Goal: Navigation & Orientation: Find specific page/section

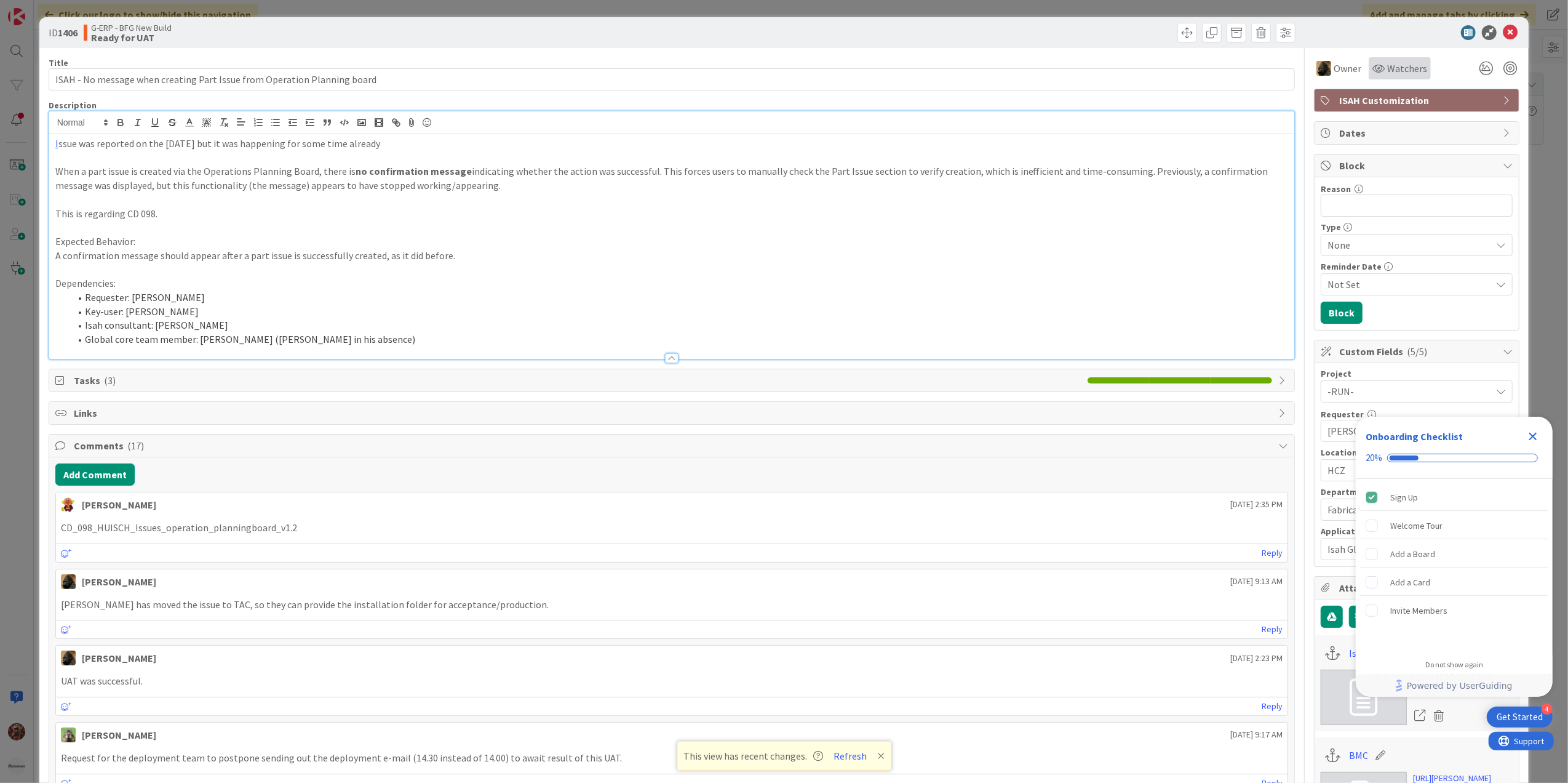
click at [1387, 69] on span "Watchers" at bounding box center [1407, 67] width 40 height 14
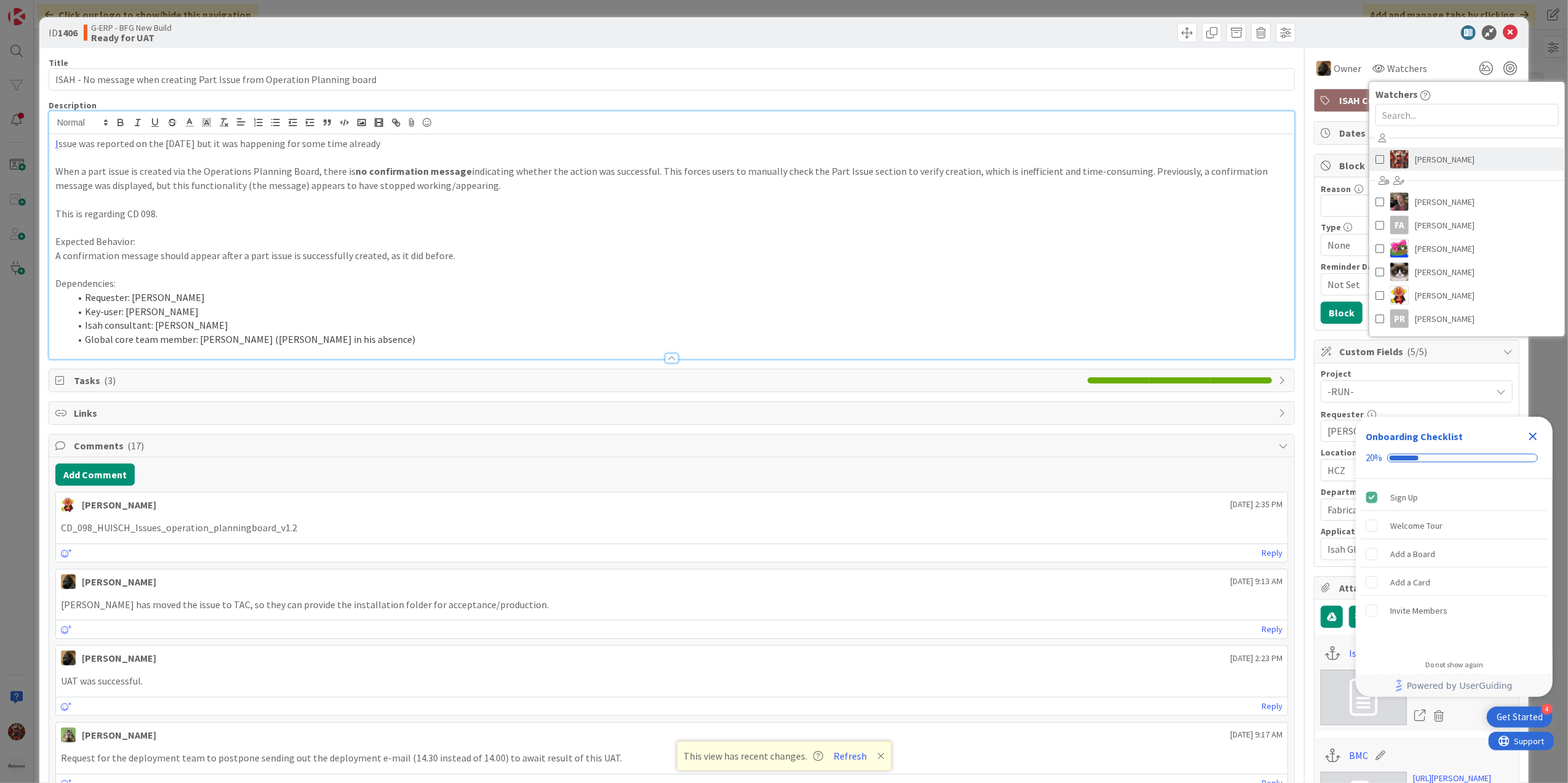
click at [1419, 169] on span "[PERSON_NAME]" at bounding box center [1445, 159] width 60 height 18
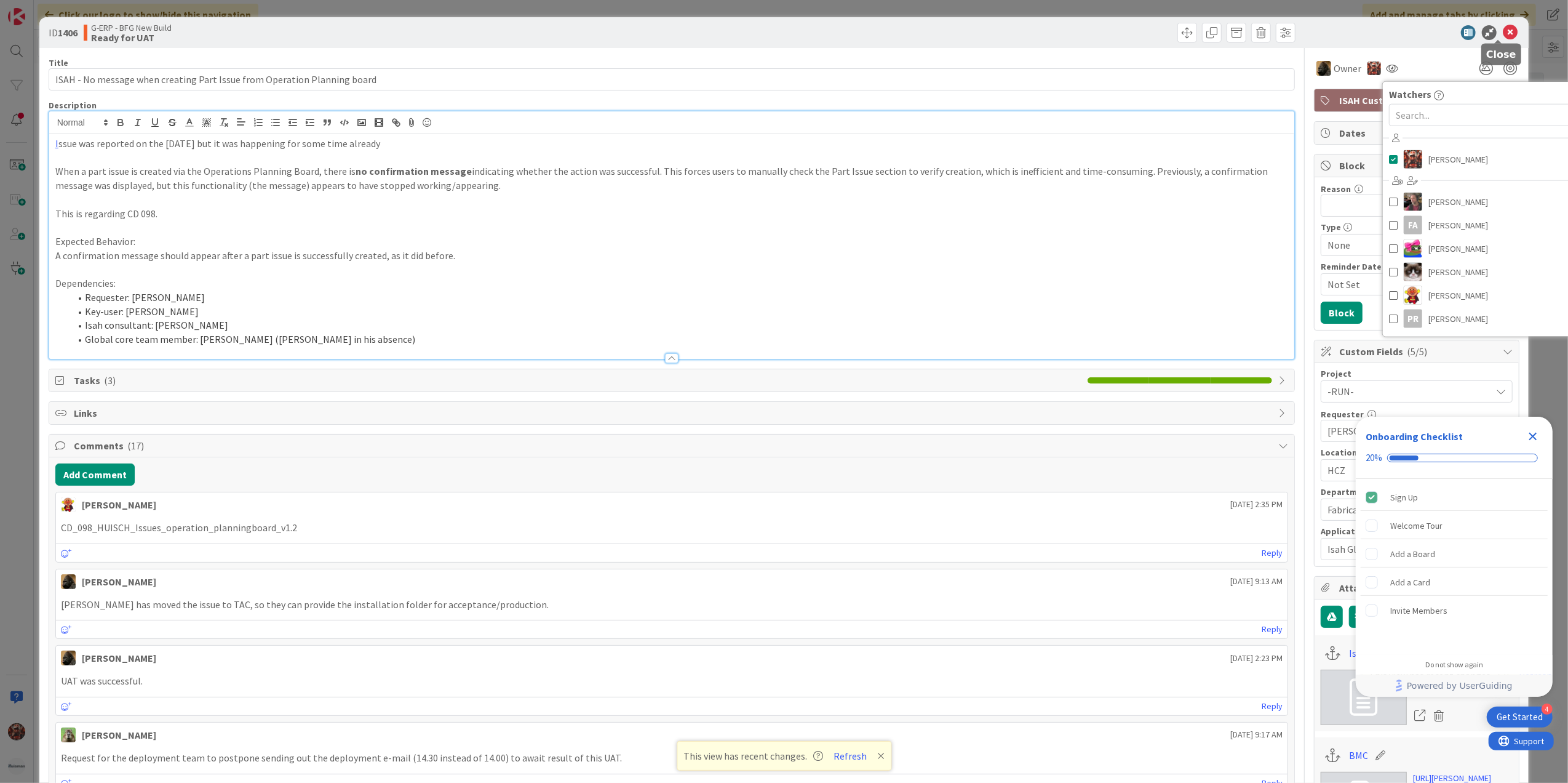
click at [1504, 26] on icon at bounding box center [1510, 32] width 14 height 14
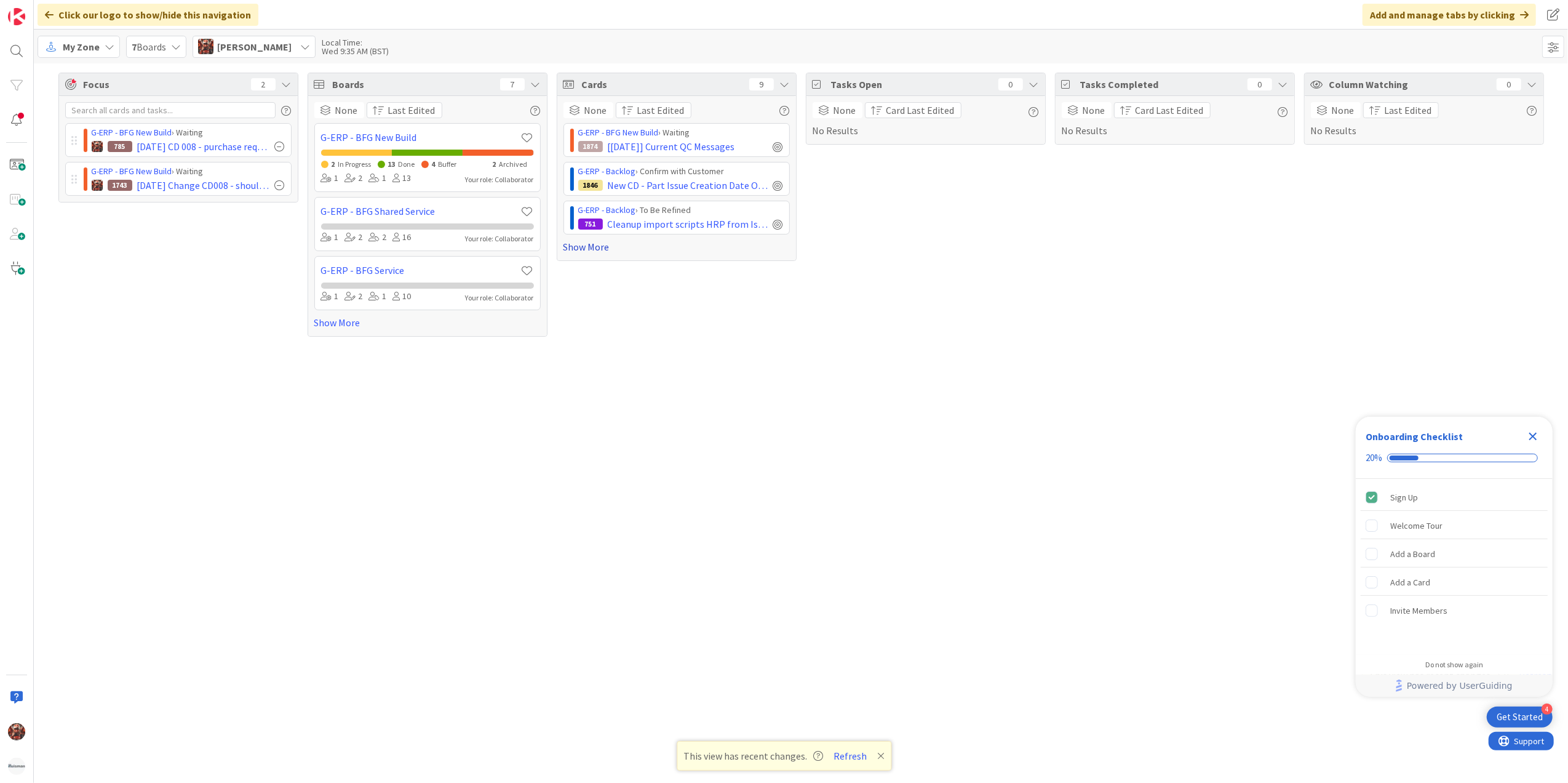
click at [602, 242] on link "Show More" at bounding box center [677, 247] width 226 height 14
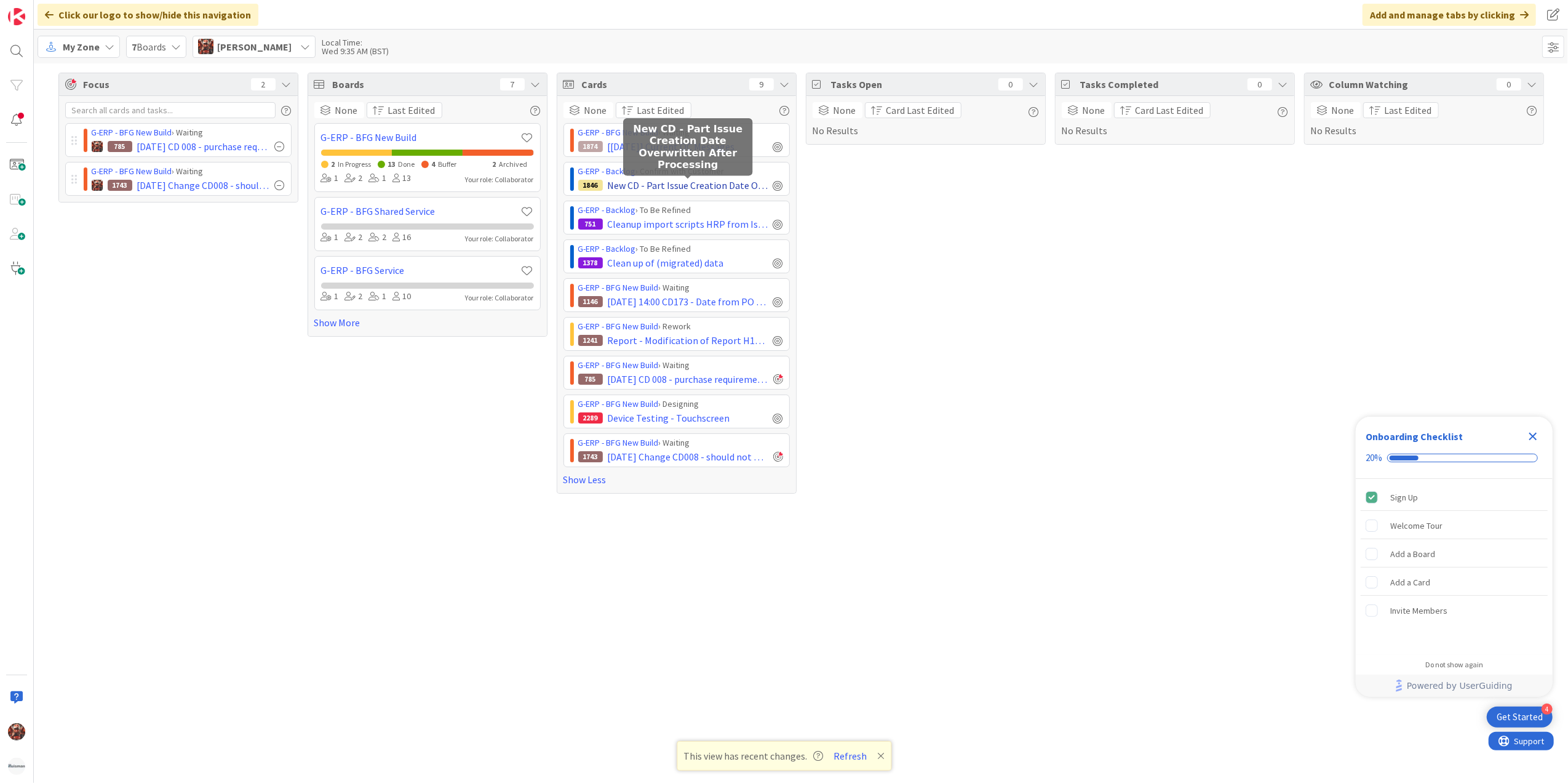
click at [661, 188] on span "New CD - Part Issue Creation Date Overwritten After Processing" at bounding box center [688, 185] width 161 height 14
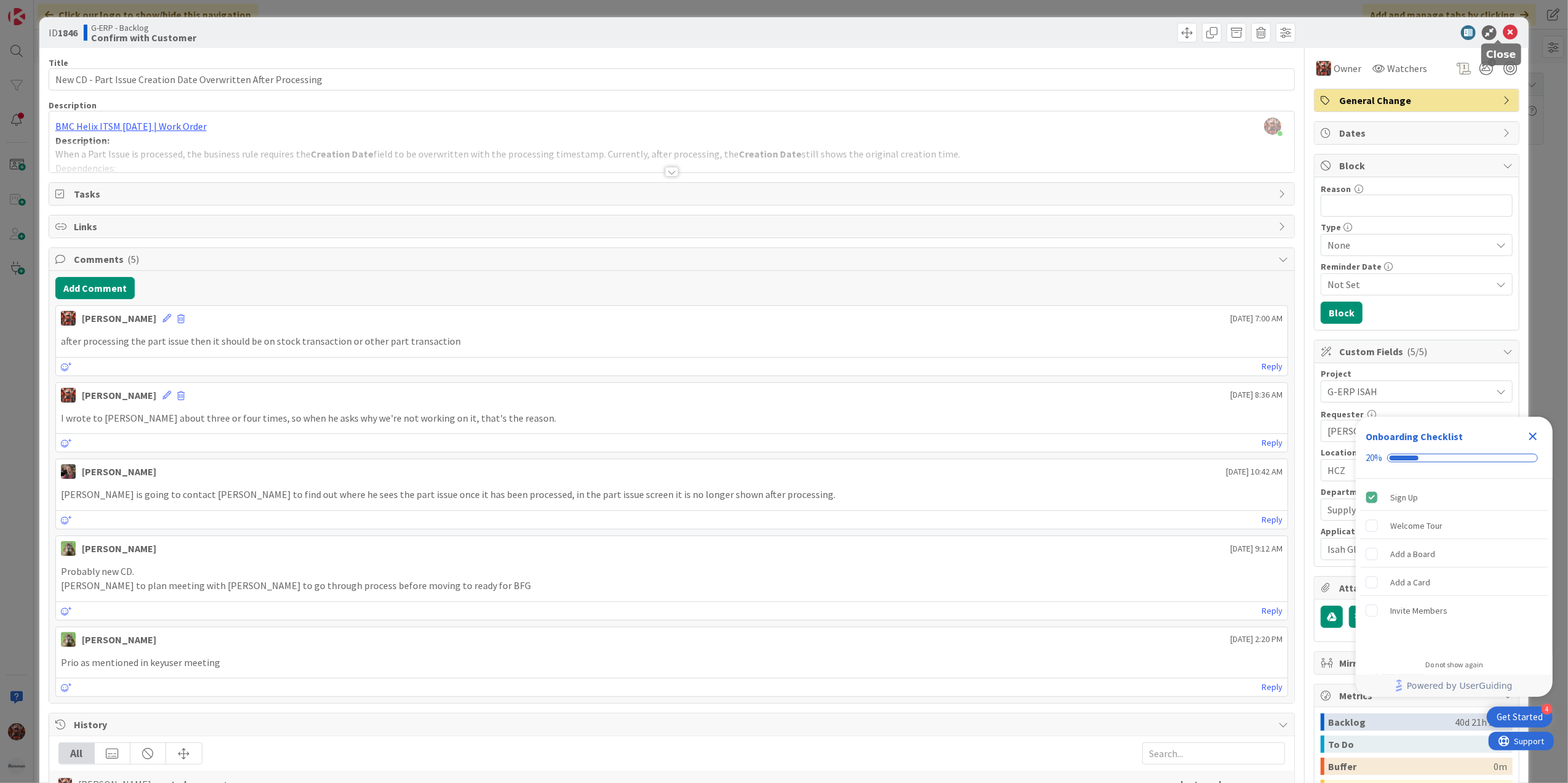
click at [1504, 32] on icon at bounding box center [1510, 32] width 14 height 14
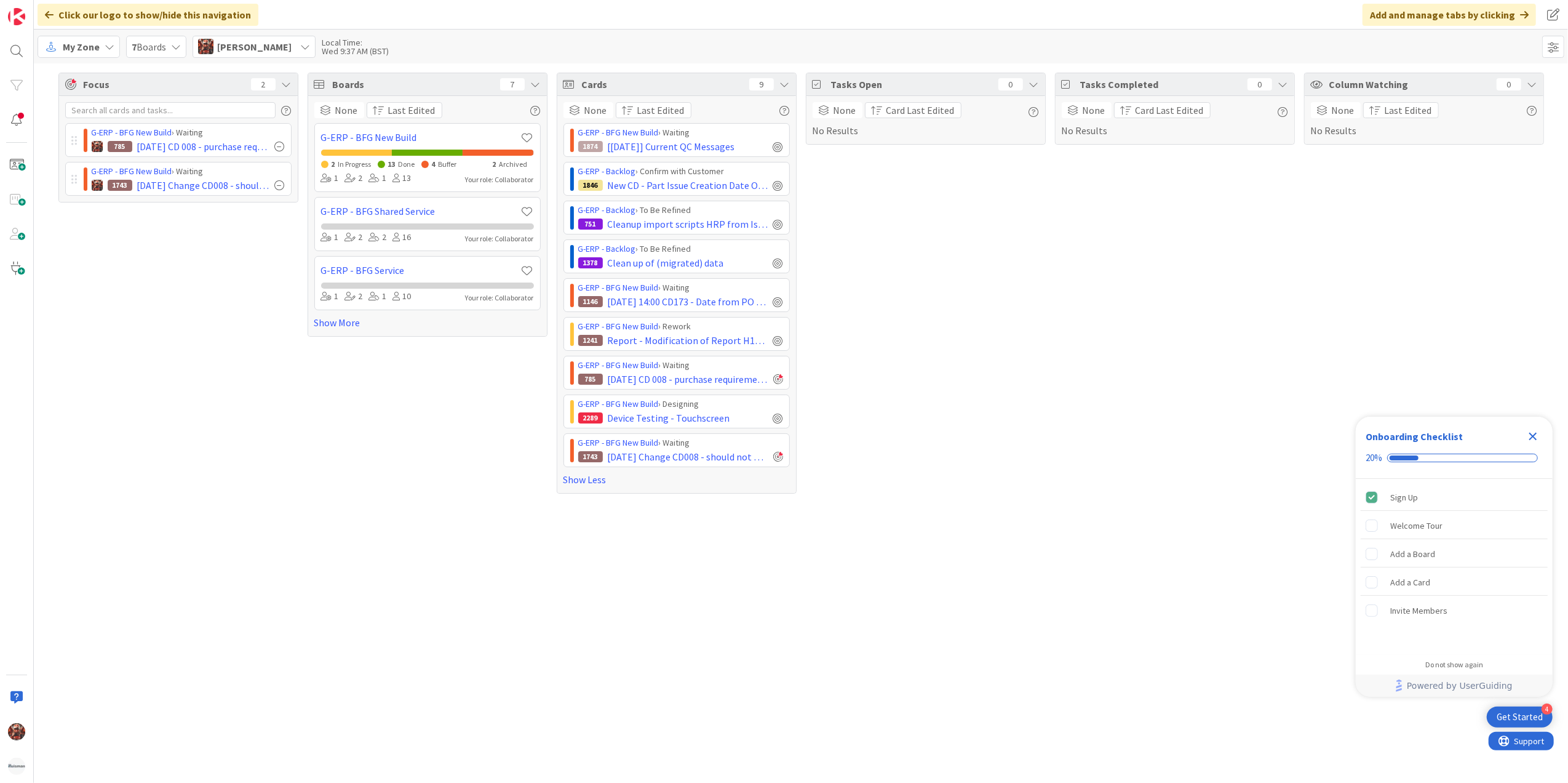
click at [98, 42] on span "My Zone" at bounding box center [81, 46] width 37 height 14
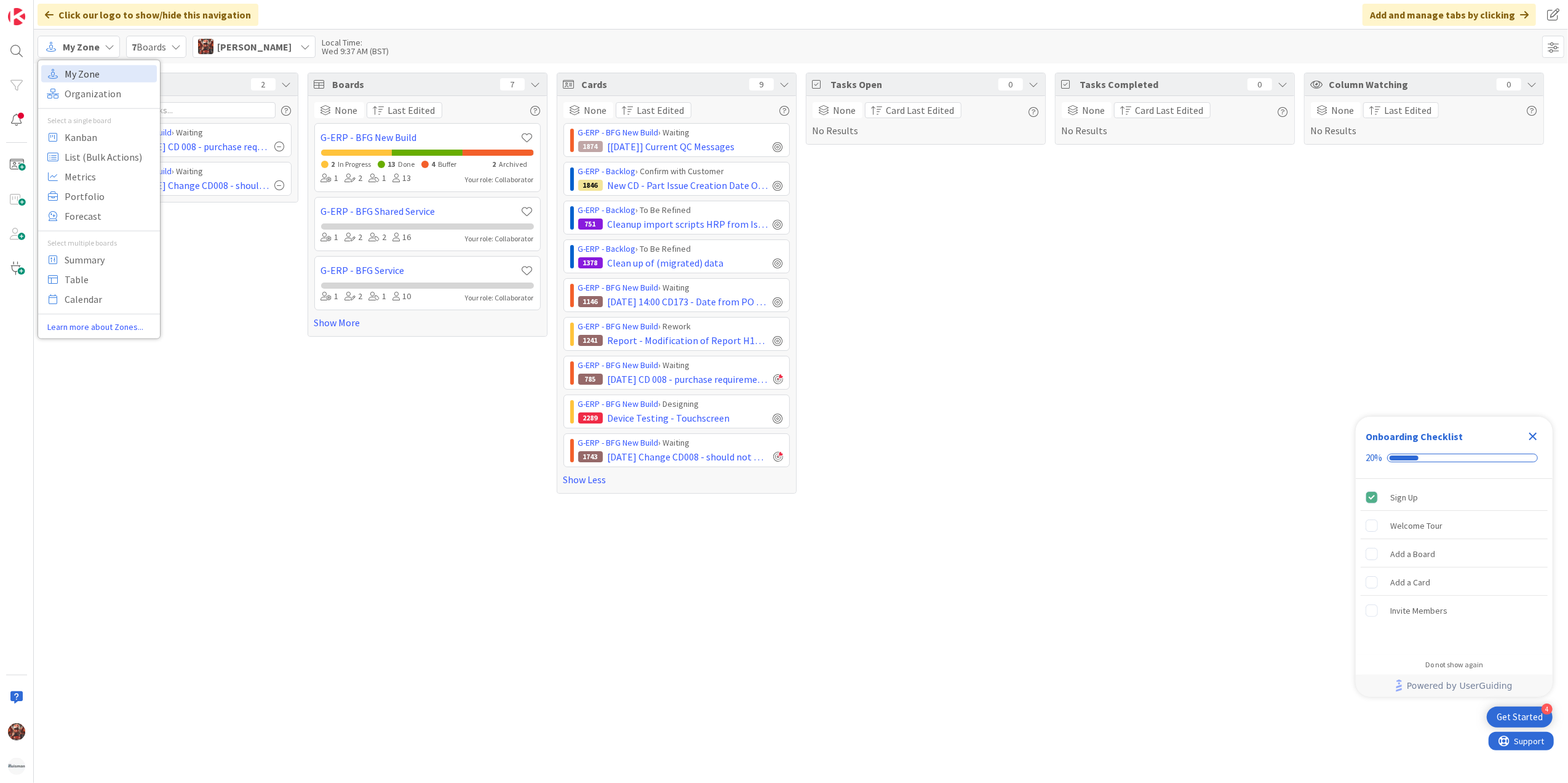
click at [137, 72] on span "My Zone" at bounding box center [109, 72] width 89 height 18
